Goal: Use online tool/utility: Utilize a website feature to perform a specific function

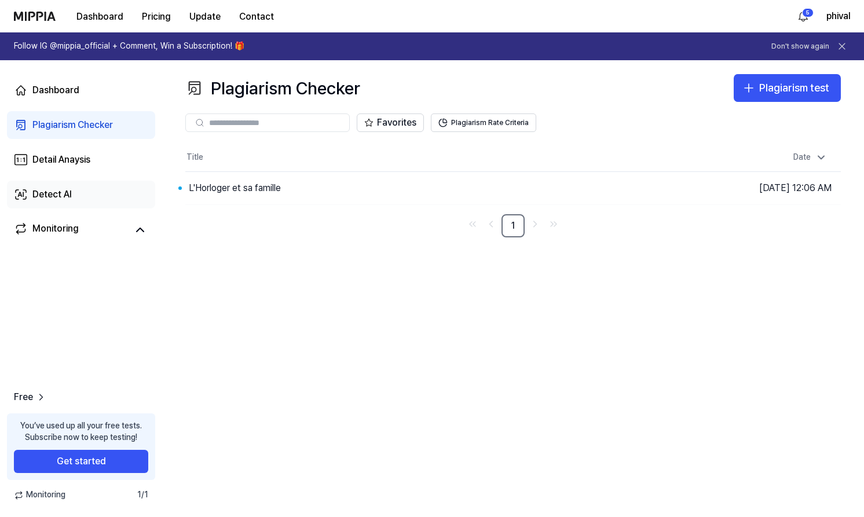
click at [56, 200] on div "Detect AI" at bounding box center [51, 195] width 39 height 14
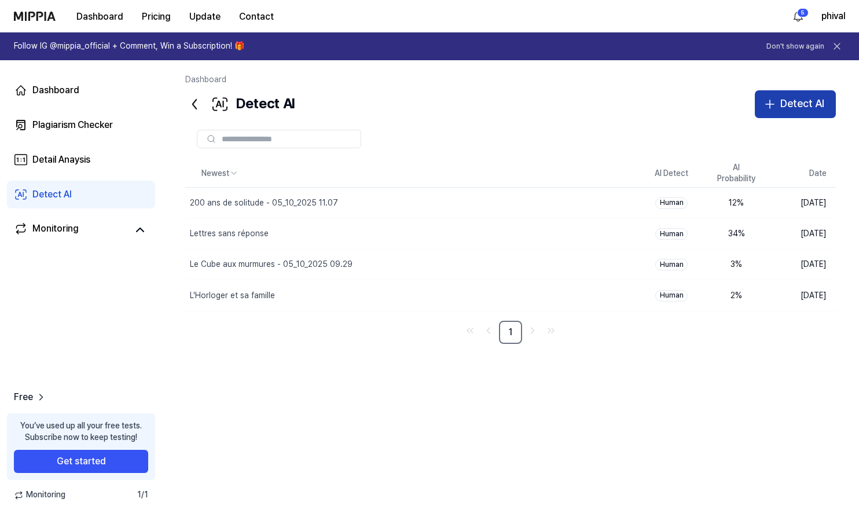
click at [806, 102] on div "Detect AI" at bounding box center [803, 104] width 44 height 17
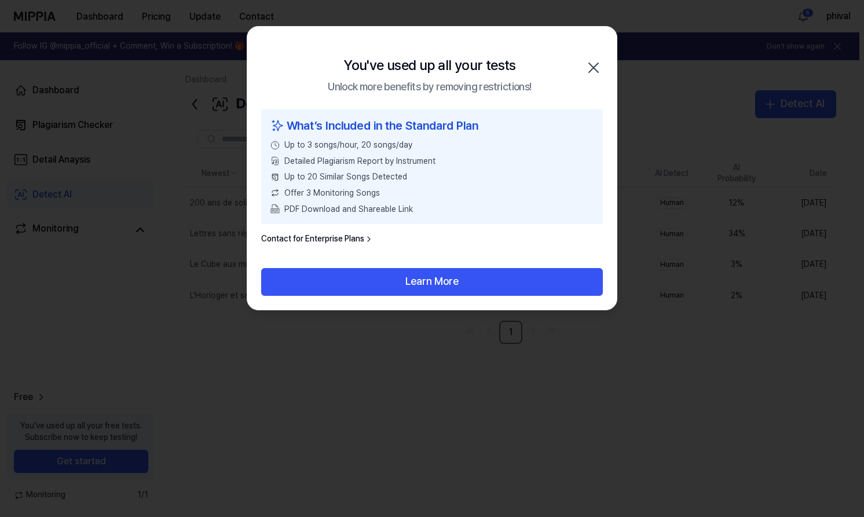
click at [464, 352] on div at bounding box center [432, 258] width 864 height 517
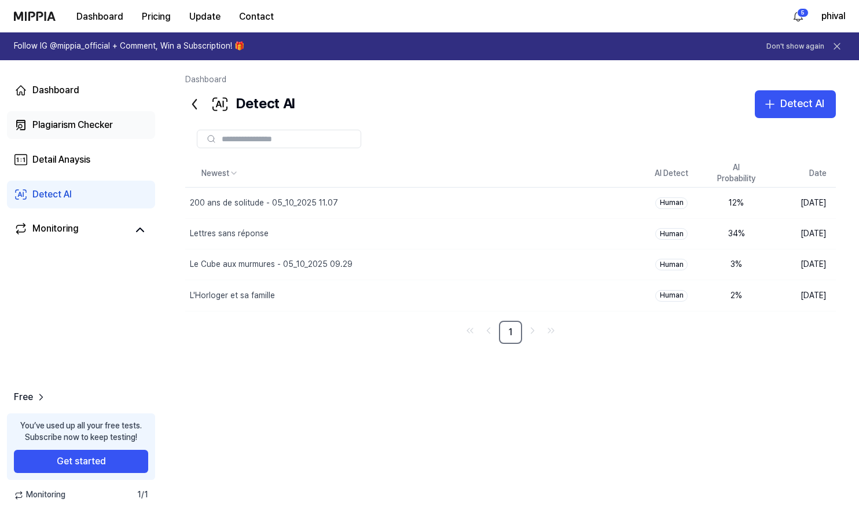
click at [116, 124] on link "Plagiarism Checker" at bounding box center [81, 125] width 148 height 28
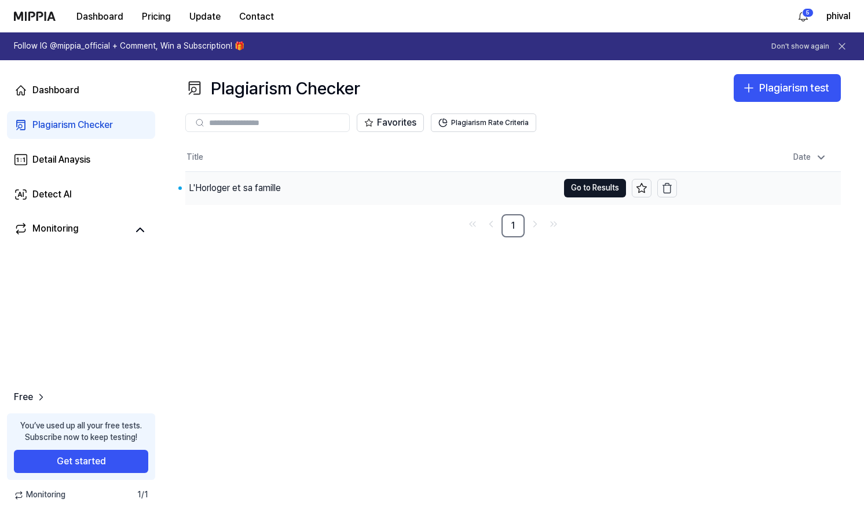
click at [311, 195] on div "L'Horloger et sa famille" at bounding box center [371, 188] width 373 height 32
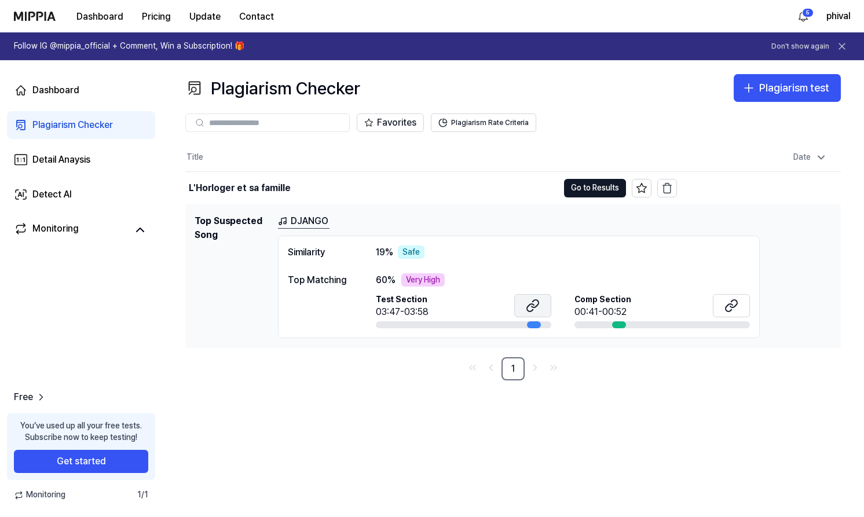
click at [534, 307] on icon at bounding box center [535, 304] width 7 height 8
click at [746, 310] on button at bounding box center [731, 305] width 37 height 23
click at [532, 323] on div at bounding box center [534, 324] width 14 height 7
click at [111, 206] on link "Detect AI" at bounding box center [81, 195] width 148 height 28
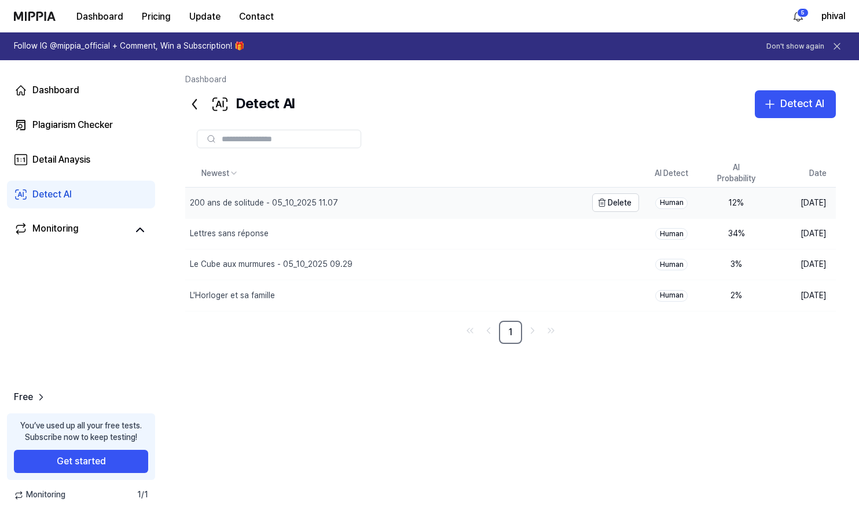
click at [276, 207] on div "200 ans de solitude - 05_10_2025 11.07" at bounding box center [264, 203] width 148 height 12
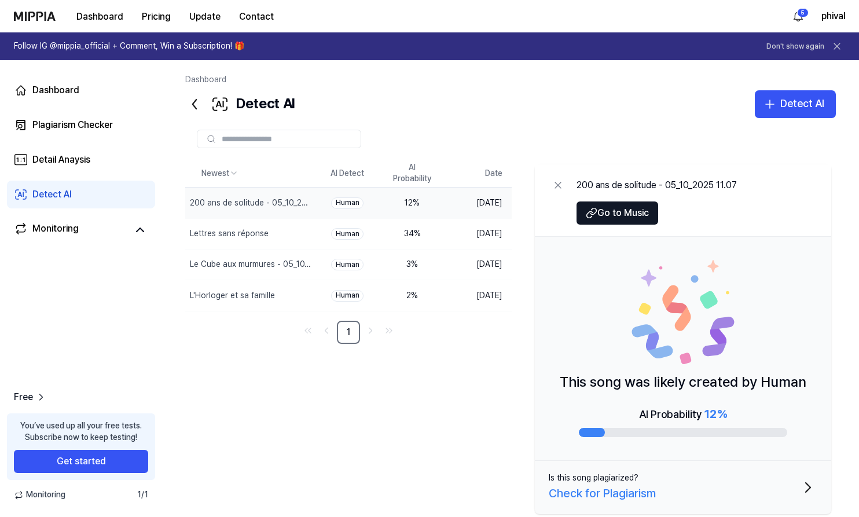
scroll to position [24, 0]
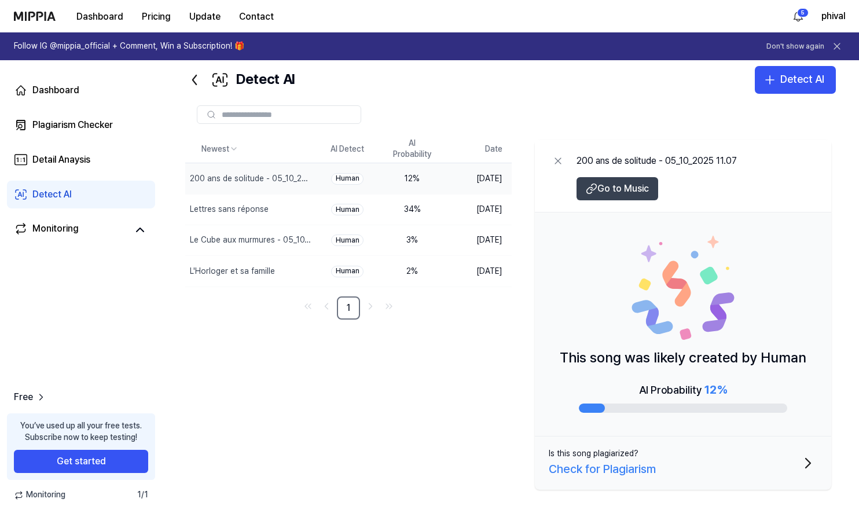
click at [639, 192] on span "Go to Music" at bounding box center [624, 189] width 52 height 14
